Goal: Task Accomplishment & Management: Manage account settings

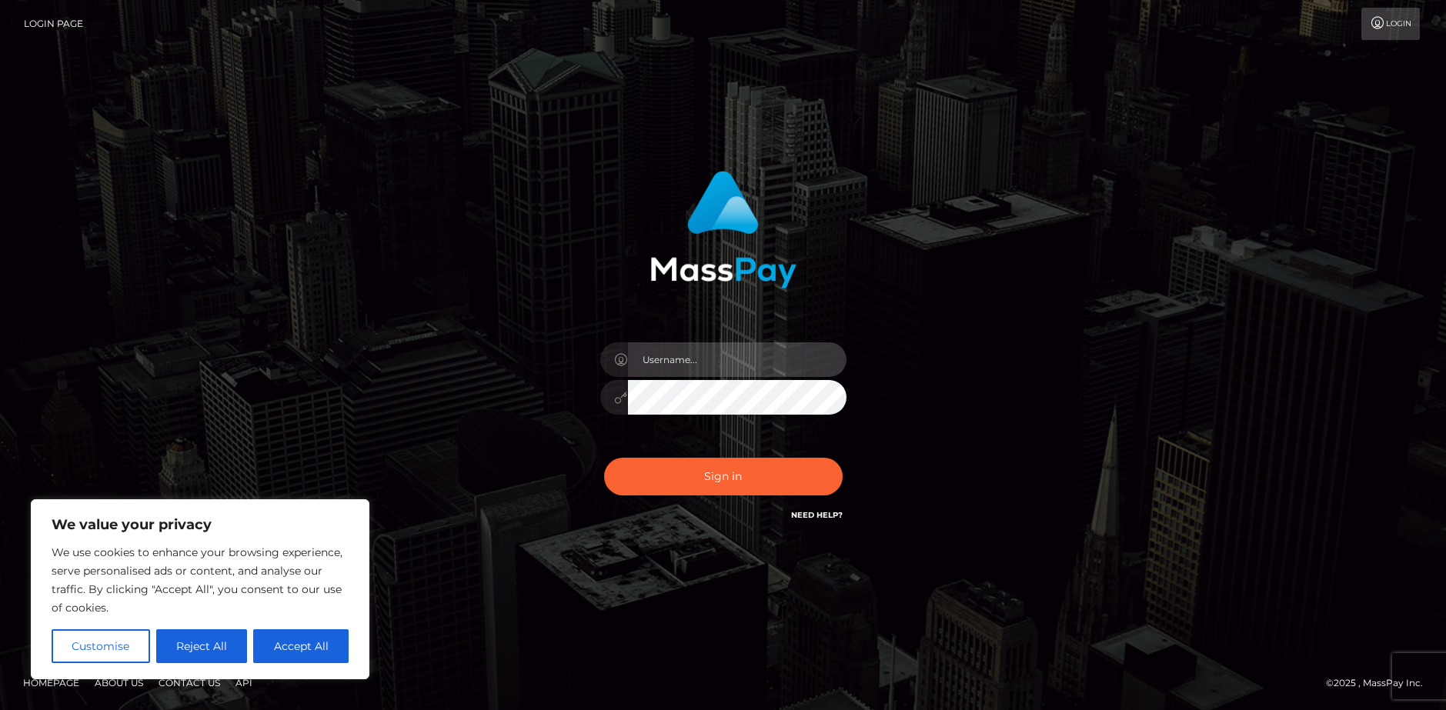
click at [719, 360] on input "text" at bounding box center [737, 359] width 219 height 35
type input "[EMAIL_ADDRESS][DOMAIN_NAME]"
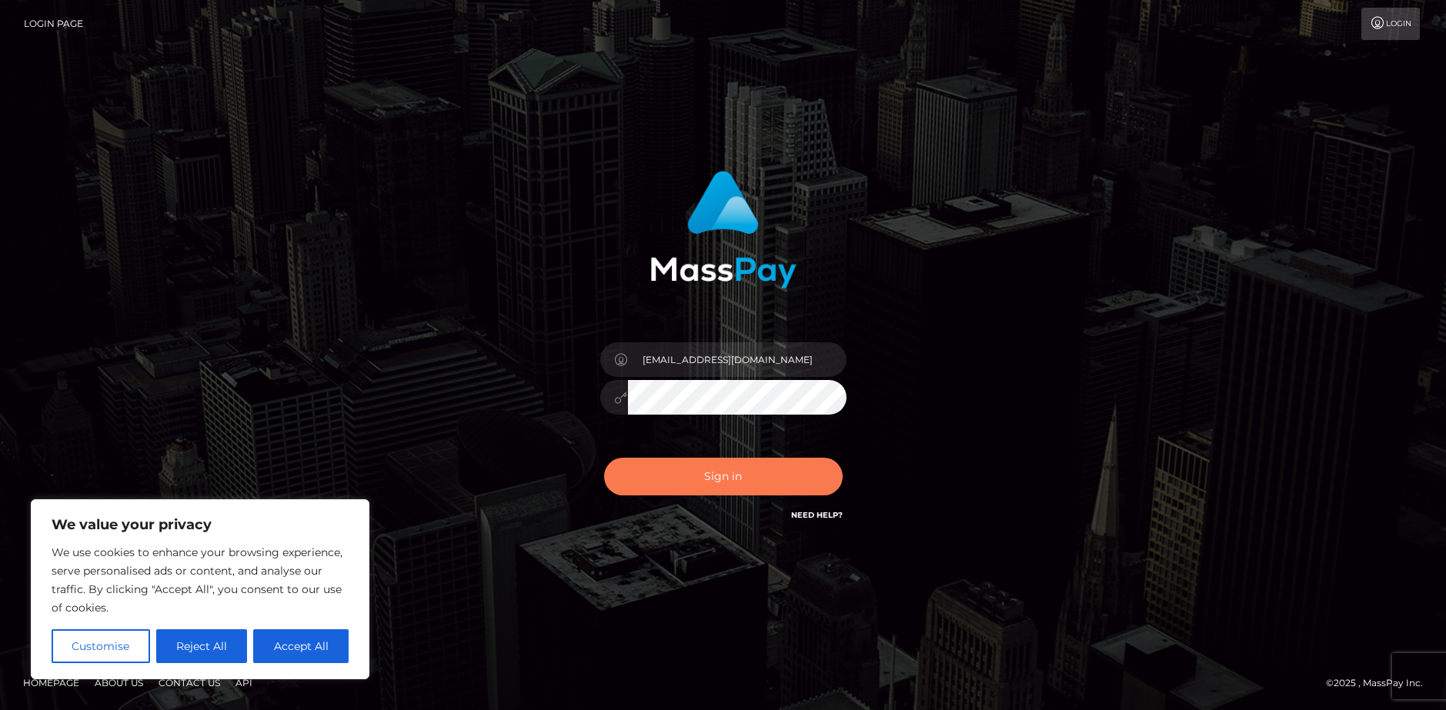
click at [750, 472] on button "Sign in" at bounding box center [723, 477] width 239 height 38
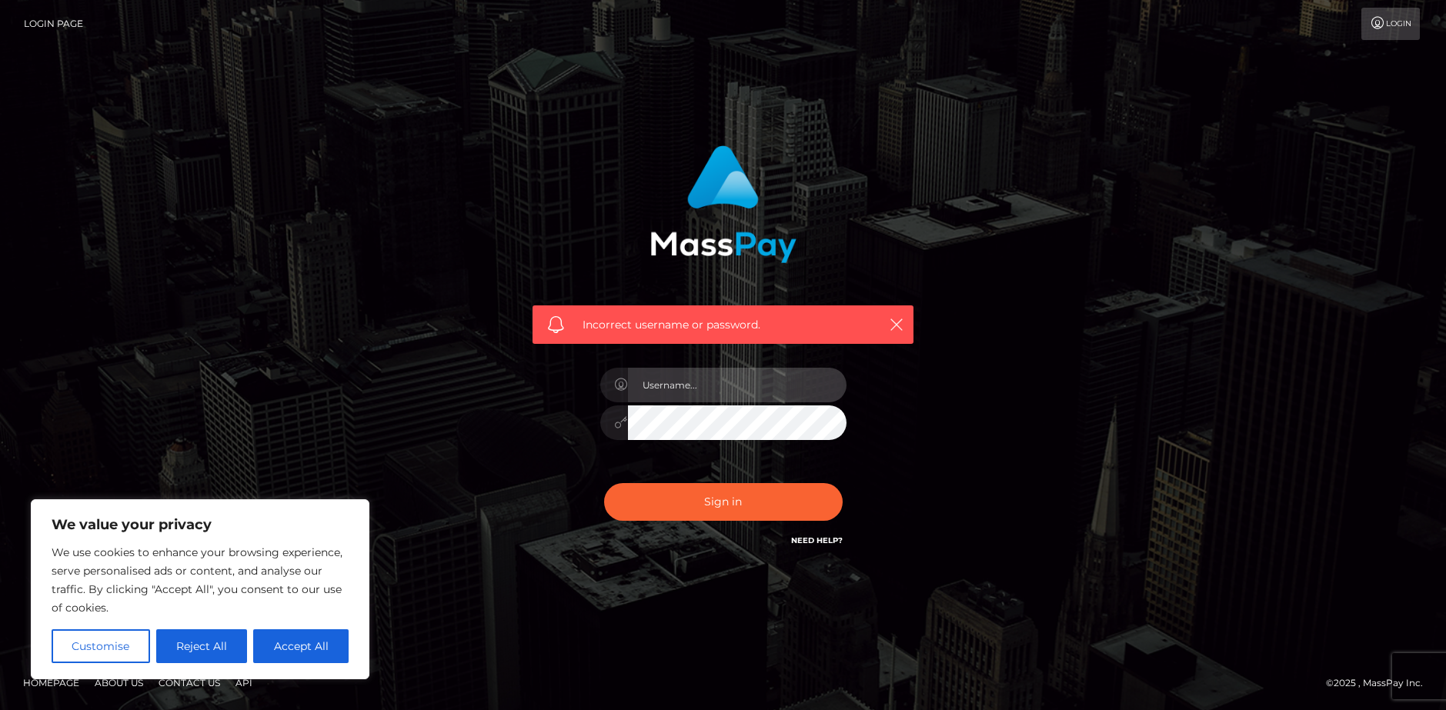
click at [716, 396] on input "text" at bounding box center [737, 385] width 219 height 35
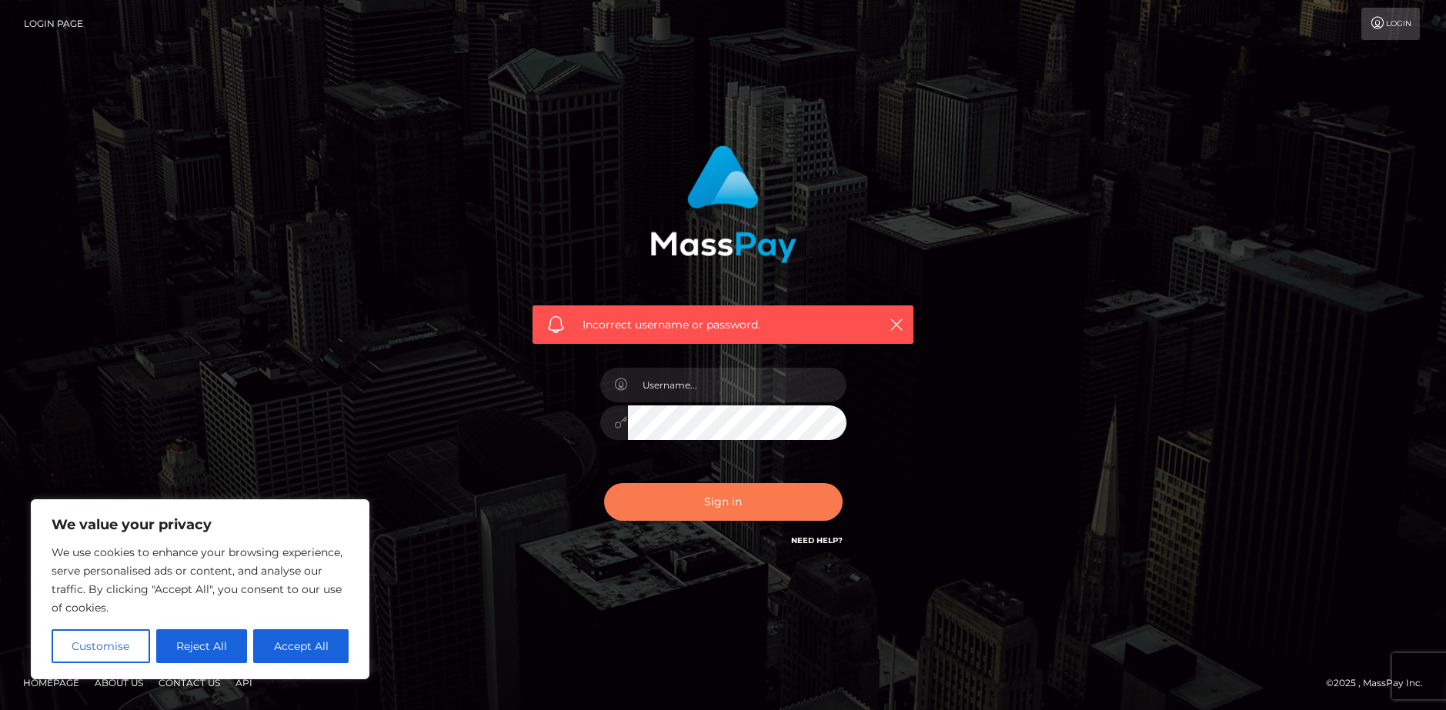
click at [716, 509] on button "Sign in" at bounding box center [723, 502] width 239 height 38
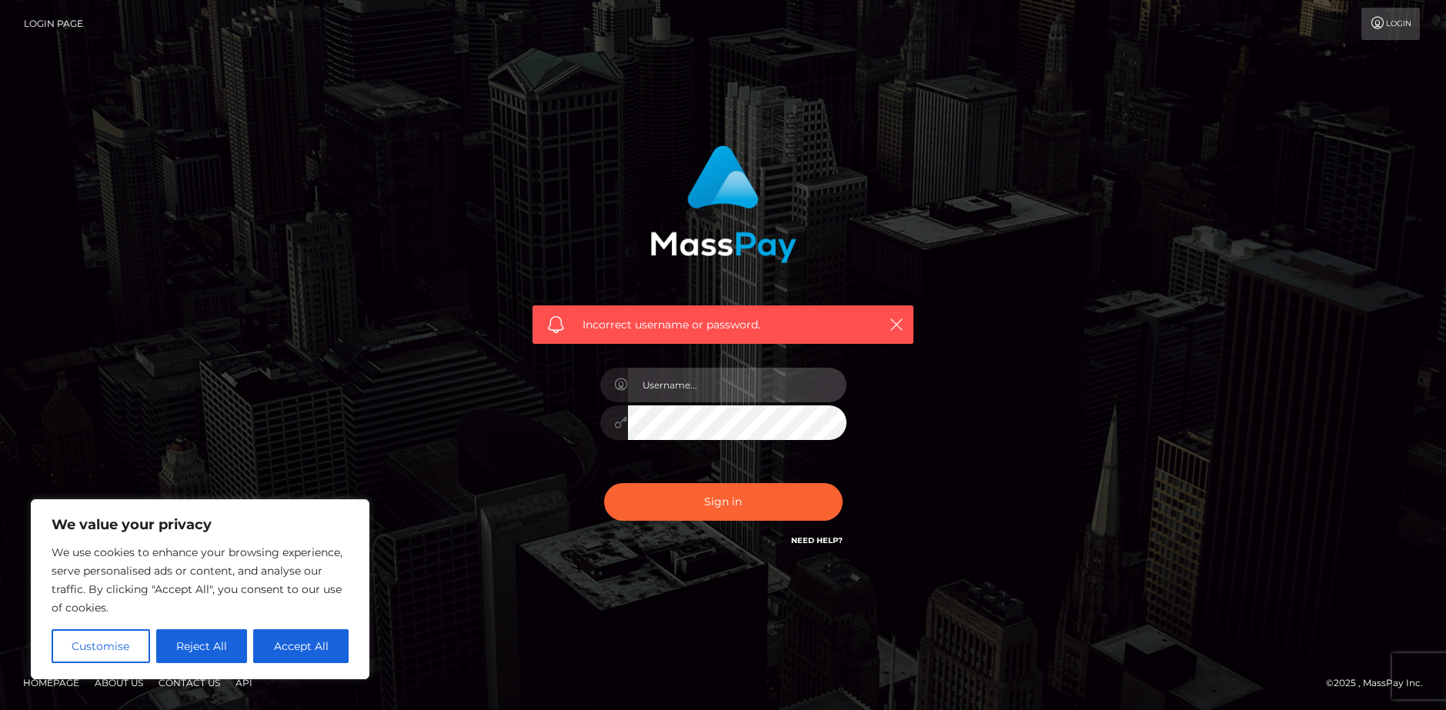
click at [690, 377] on input "text" at bounding box center [737, 385] width 219 height 35
type input "[EMAIL_ADDRESS][DOMAIN_NAME]"
click at [768, 396] on input "[EMAIL_ADDRESS][DOMAIN_NAME]" at bounding box center [737, 385] width 219 height 35
click at [289, 643] on button "Accept All" at bounding box center [300, 646] width 95 height 34
checkbox input "true"
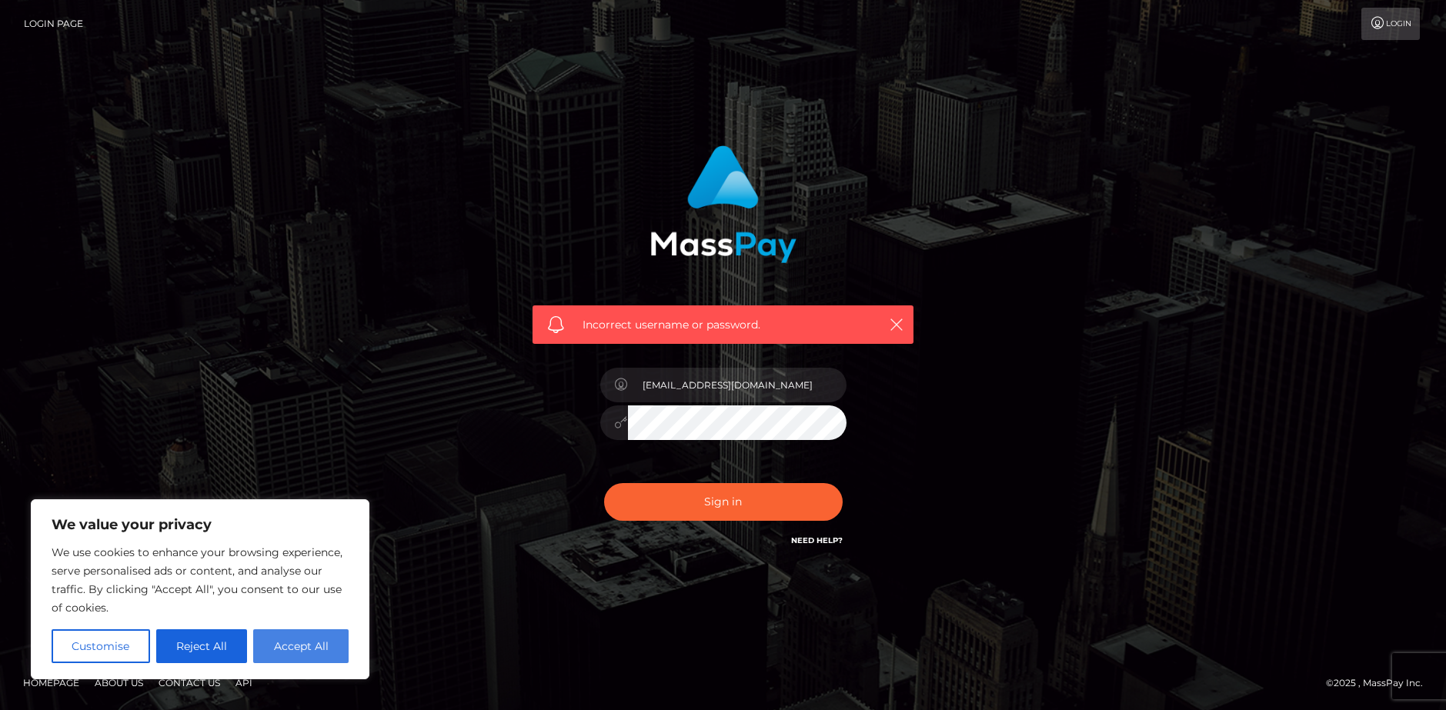
checkbox input "true"
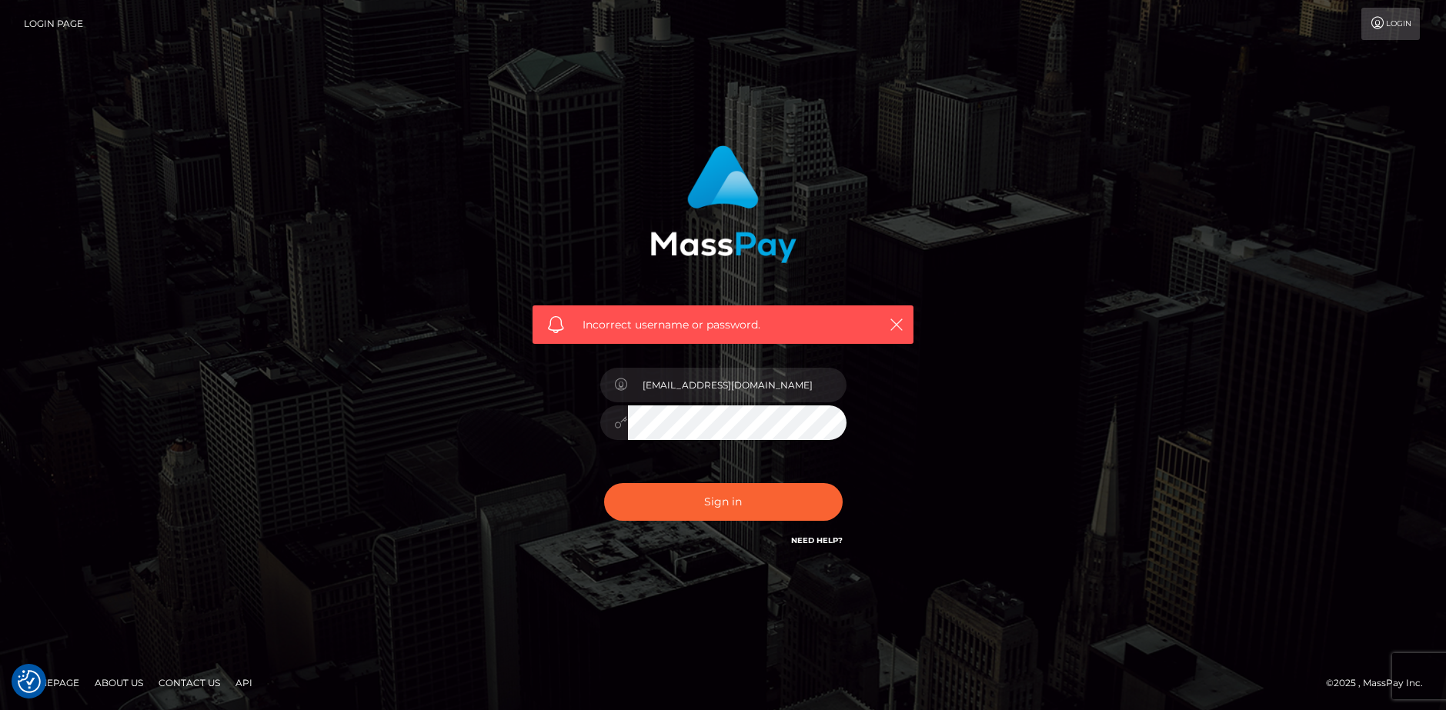
click at [618, 423] on div at bounding box center [723, 421] width 246 height 30
click at [728, 504] on button "Sign in" at bounding box center [723, 502] width 239 height 38
click at [694, 383] on input "text" at bounding box center [737, 385] width 219 height 35
click at [696, 392] on input "text" at bounding box center [737, 385] width 219 height 35
type input "yourfavdeadlysin@gmail.com"
